Goal: Task Accomplishment & Management: Use online tool/utility

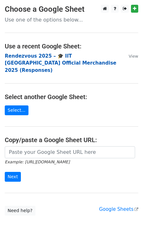
click at [31, 56] on strong "Rendezvous 2025 – 🎓 IIT [GEOGRAPHIC_DATA] Official Merchandise 2025 (Responses)" at bounding box center [61, 63] width 112 height 20
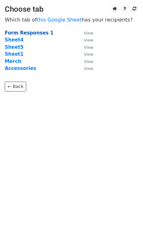
click at [25, 31] on strong "Form Responses 1" at bounding box center [29, 33] width 49 height 6
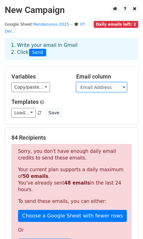
click at [101, 82] on select "Timestamp Full Name Your Roll Number Mobile Phone Number (10 digits only) E-Mai…" at bounding box center [101, 87] width 51 height 10
click at [76, 82] on select "Timestamp Full Name Your Roll Number Mobile Phone Number (10 digits only) E-Mai…" at bounding box center [101, 87] width 51 height 10
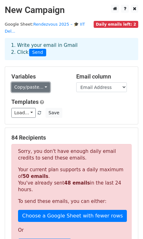
click at [36, 82] on link "Copy/paste..." at bounding box center [30, 87] width 39 height 10
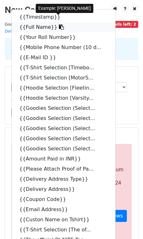
click at [59, 24] on icon at bounding box center [61, 26] width 5 height 5
